Goal: Find specific page/section

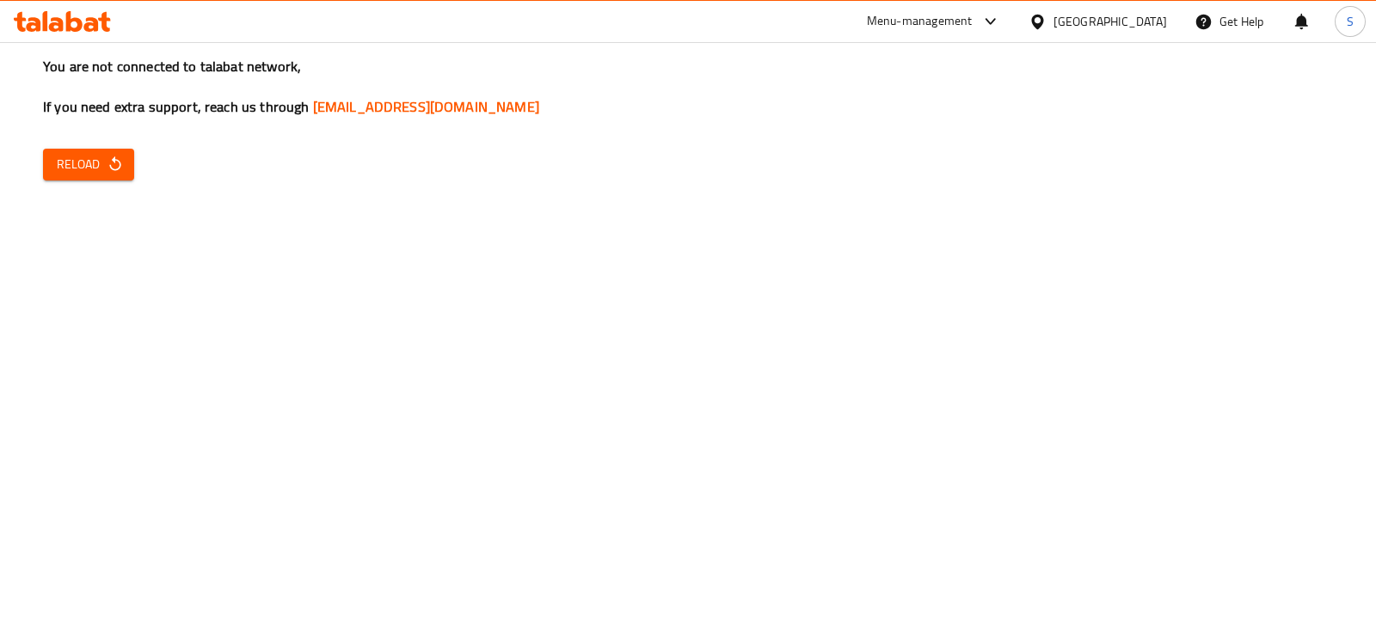
click at [49, 169] on button "Reload" at bounding box center [88, 165] width 91 height 32
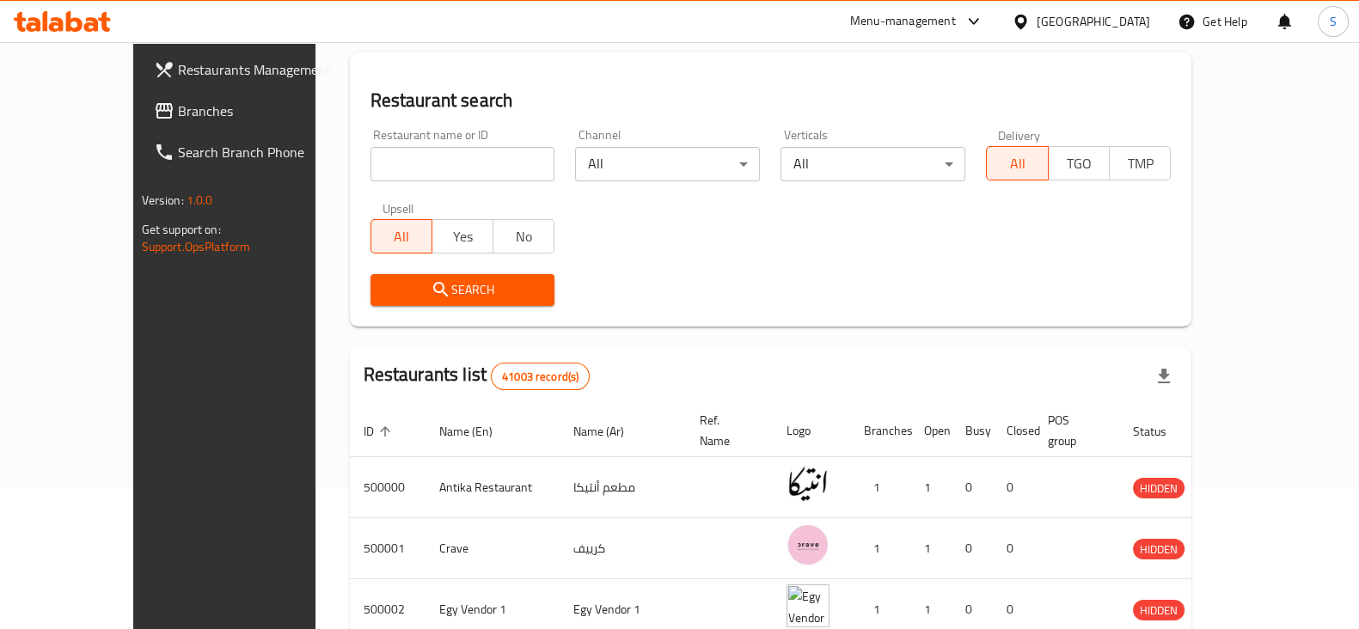
scroll to position [107, 0]
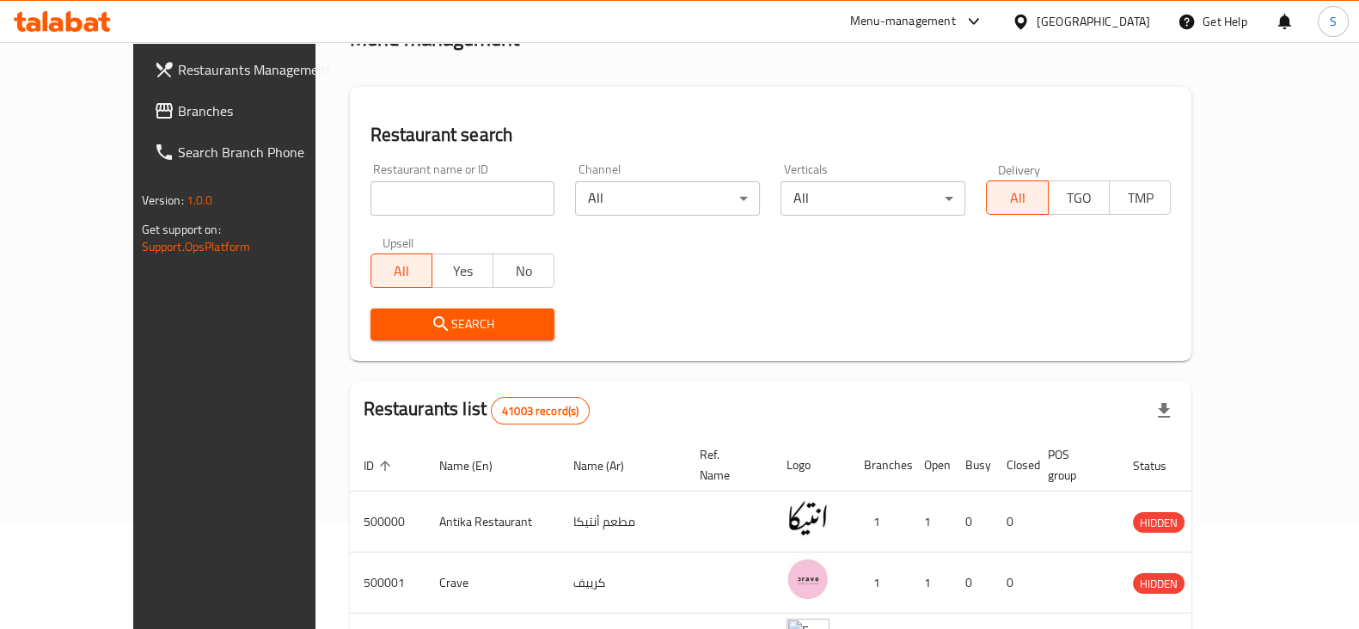
click at [416, 191] on input "search" at bounding box center [463, 198] width 185 height 34
drag, startPoint x: 421, startPoint y: 191, endPoint x: 172, endPoint y: 219, distance: 251.0
click at [172, 219] on div "Restaurants Management Branches Search Branch Phone Version: 1.0.0 Get support …" at bounding box center [680, 566] width 1094 height 1260
type input "salam for"
click button "Search" at bounding box center [463, 325] width 185 height 32
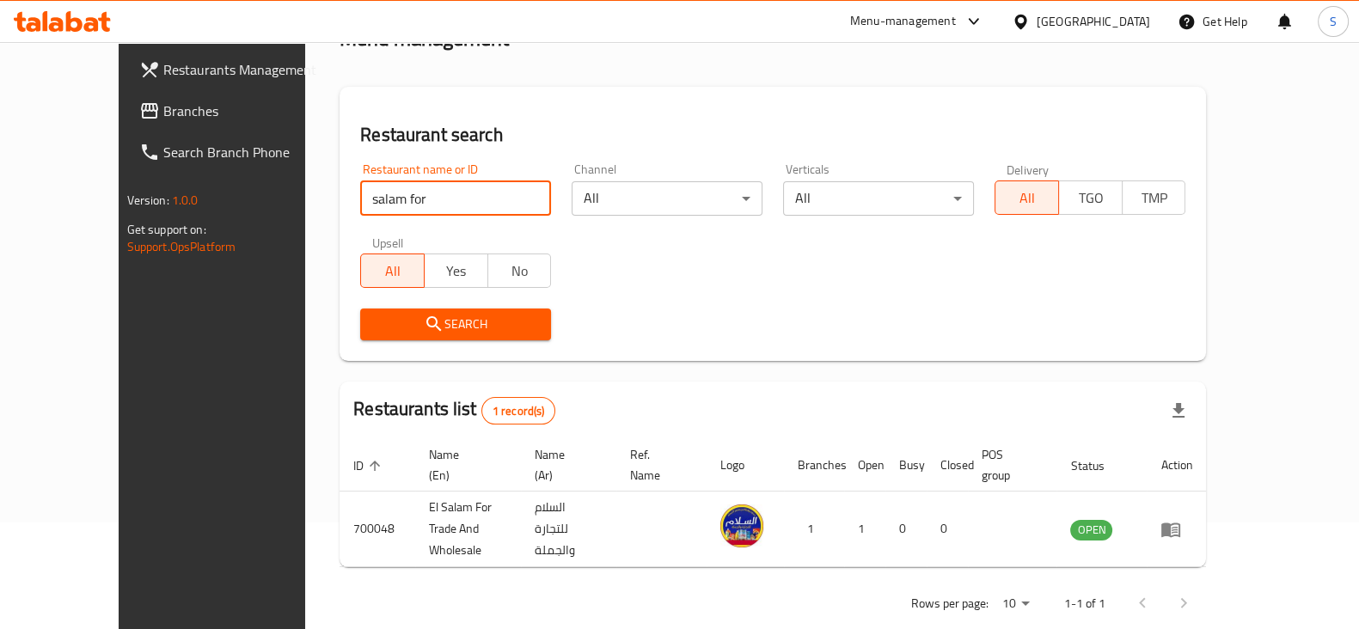
scroll to position [103, 0]
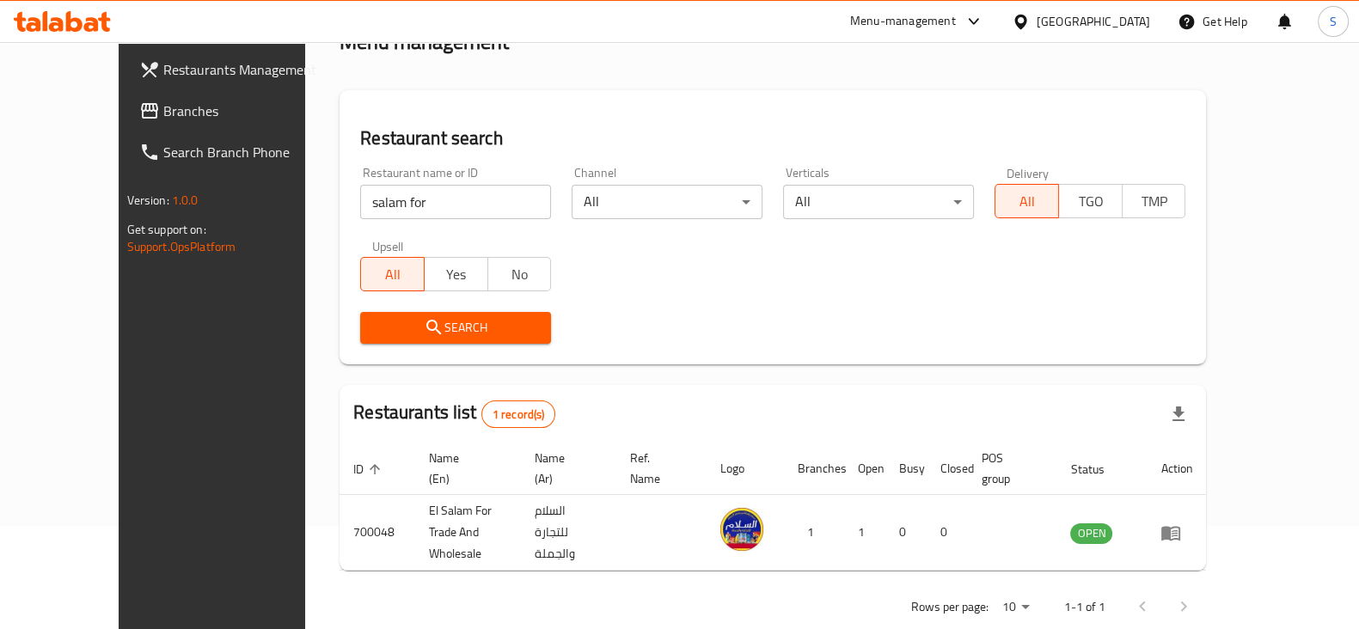
click at [956, 21] on div "Menu-management" at bounding box center [903, 21] width 106 height 21
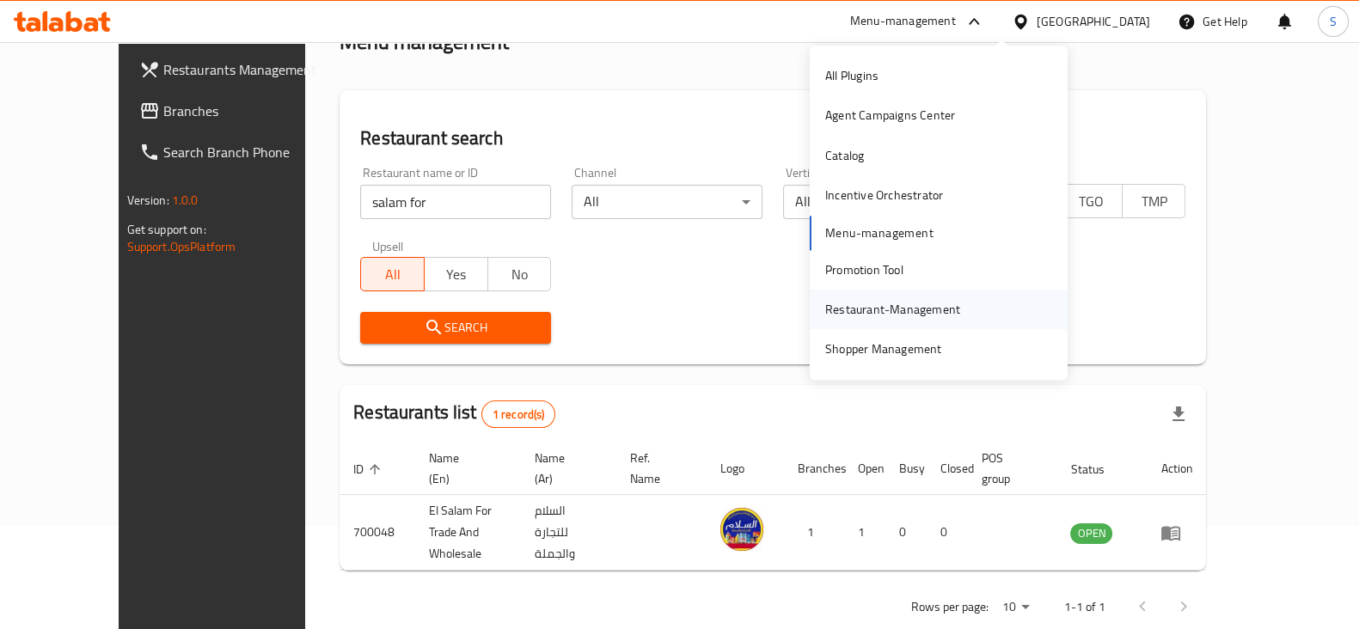
click at [899, 312] on div "Restaurant-Management" at bounding box center [892, 309] width 135 height 19
